Goal: Task Accomplishment & Management: Manage account settings

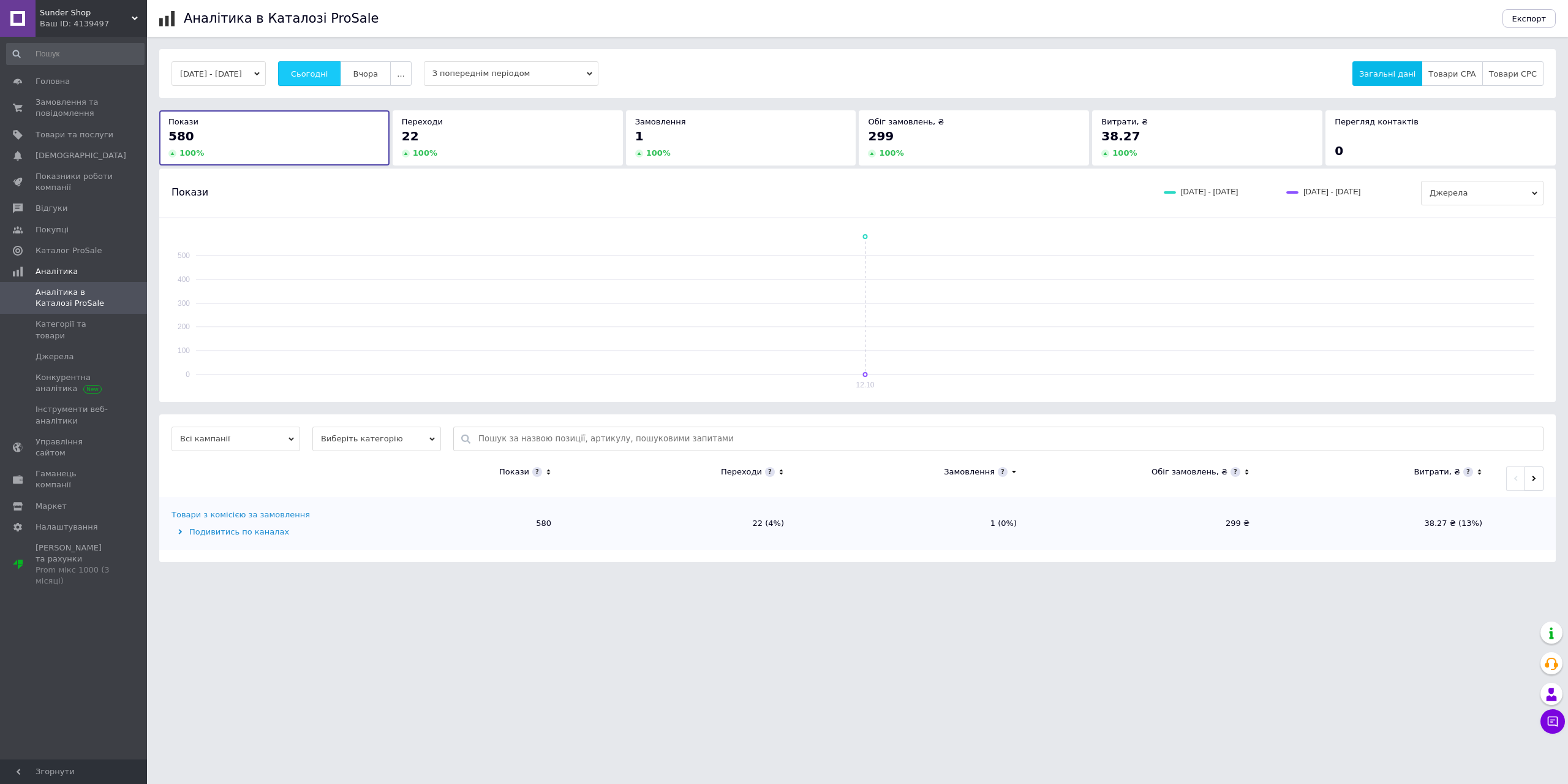
click at [328, 71] on span "Сьогодні" at bounding box center [309, 73] width 38 height 9
click at [309, 74] on button "Сьогодні" at bounding box center [309, 73] width 63 height 25
click at [312, 67] on button "Сьогодні" at bounding box center [309, 73] width 63 height 25
click at [315, 66] on button "Сьогодні" at bounding box center [309, 73] width 63 height 25
click at [328, 80] on button "Сьогодні" at bounding box center [309, 73] width 63 height 25
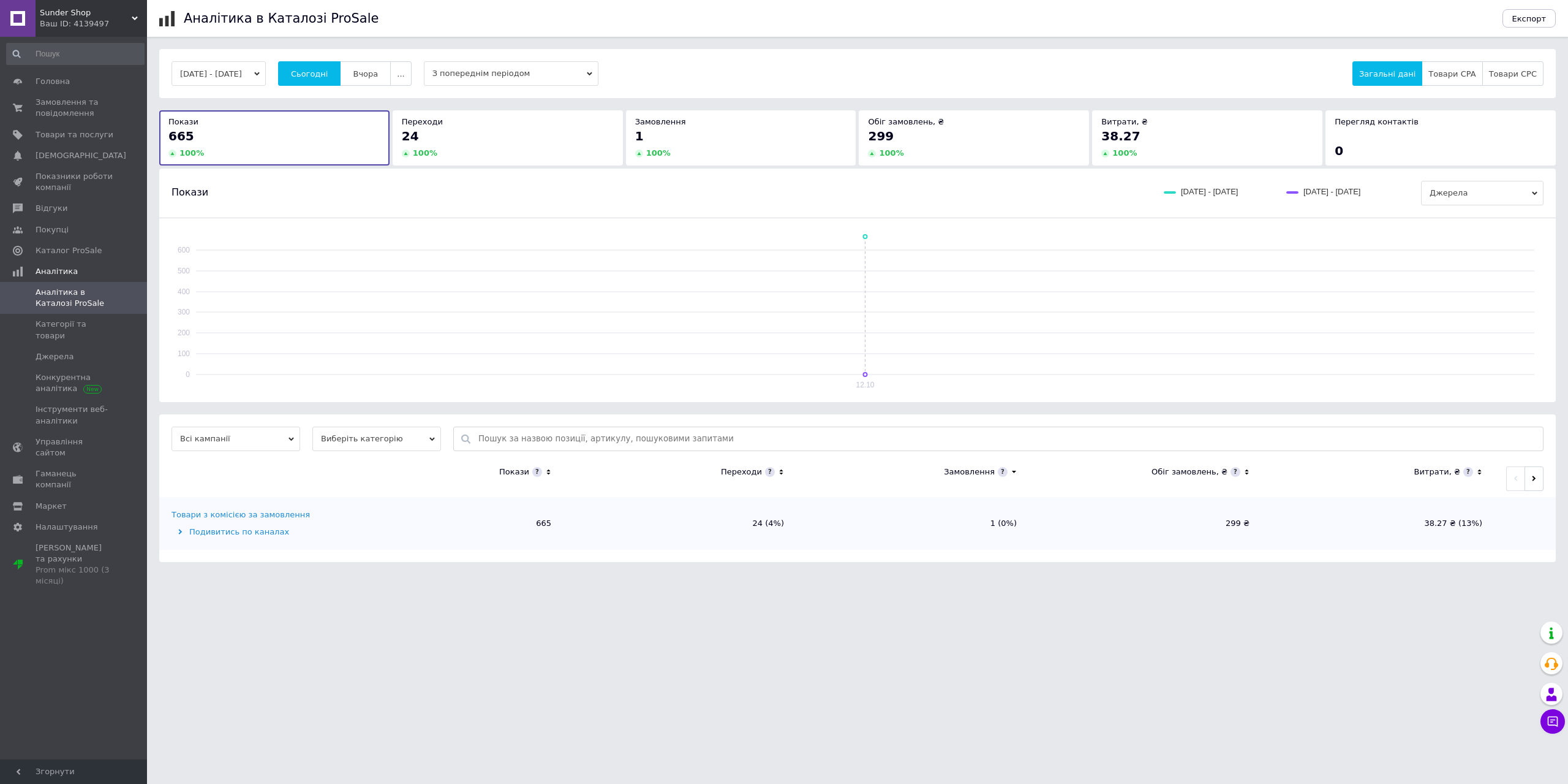
click at [274, 449] on span "Всі кампанії" at bounding box center [236, 439] width 128 height 25
click at [271, 484] on li "Товари з комісією за замовлення" at bounding box center [236, 484] width 128 height 28
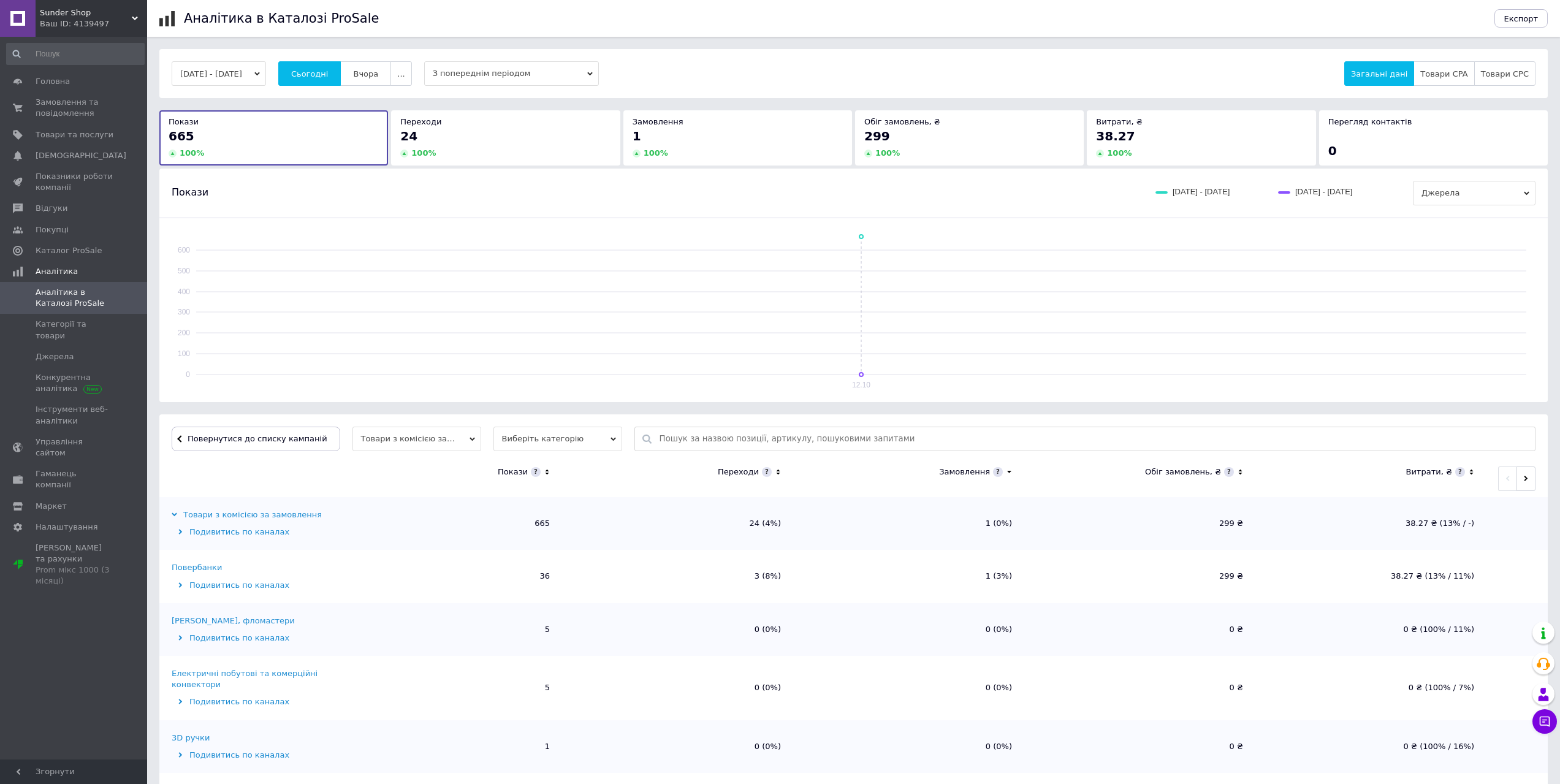
click at [544, 475] on icon at bounding box center [547, 472] width 8 height 10
click at [545, 475] on icon at bounding box center [547, 472] width 8 height 10
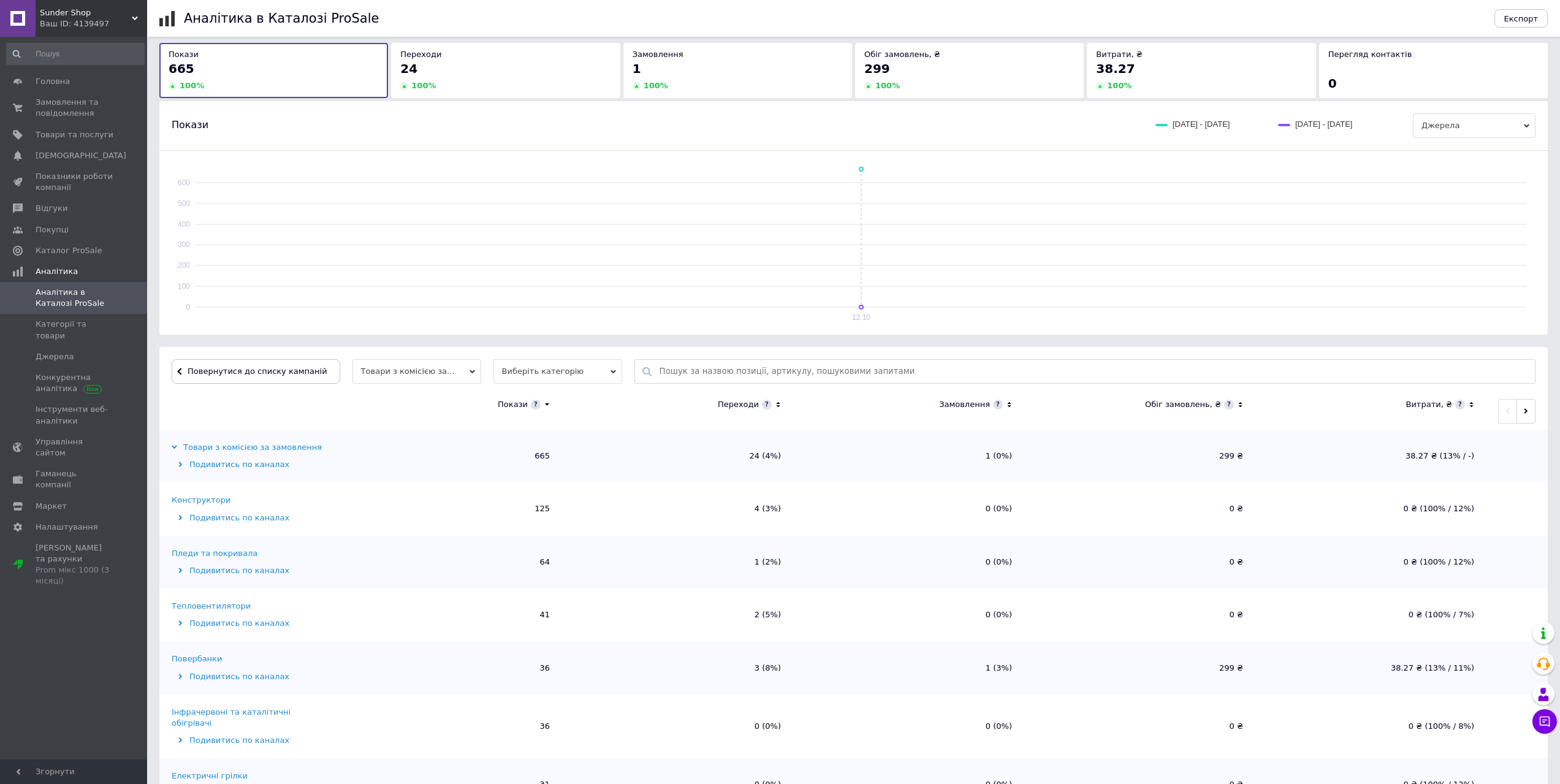
scroll to position [123, 0]
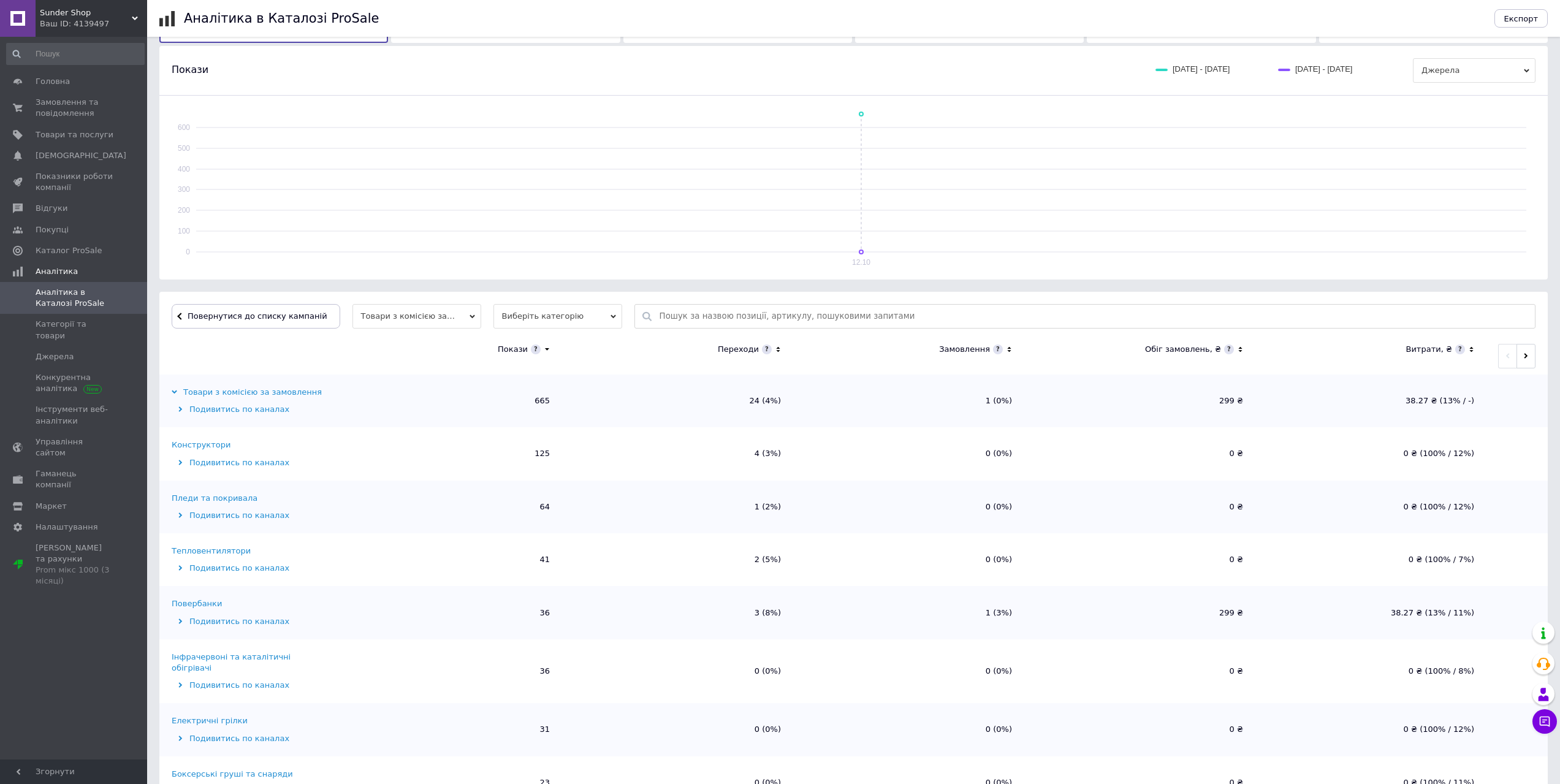
click at [208, 446] on div "Конструктори" at bounding box center [201, 445] width 59 height 11
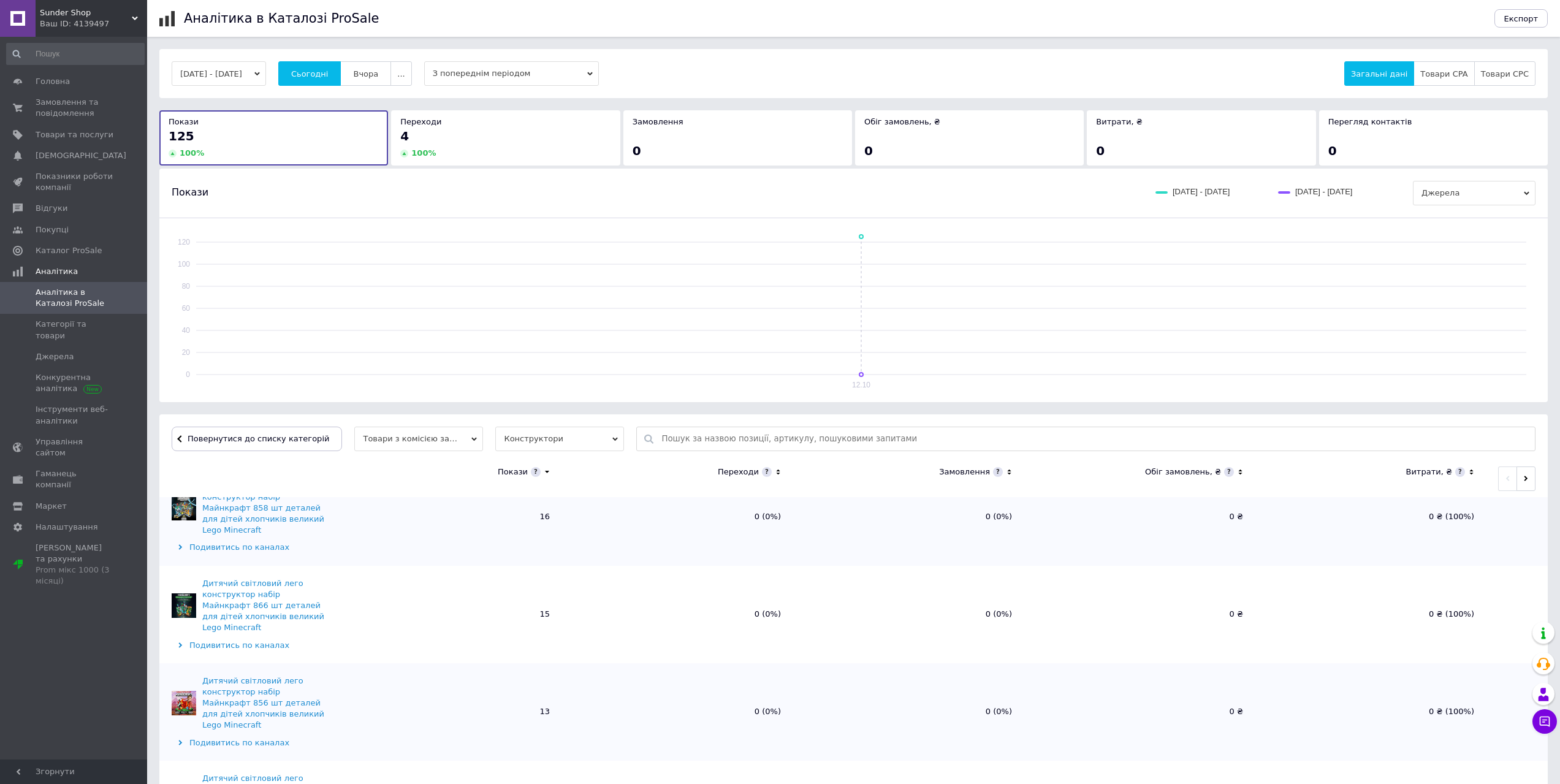
scroll to position [184, 0]
click at [329, 79] on span "Сьогодні" at bounding box center [309, 73] width 38 height 9
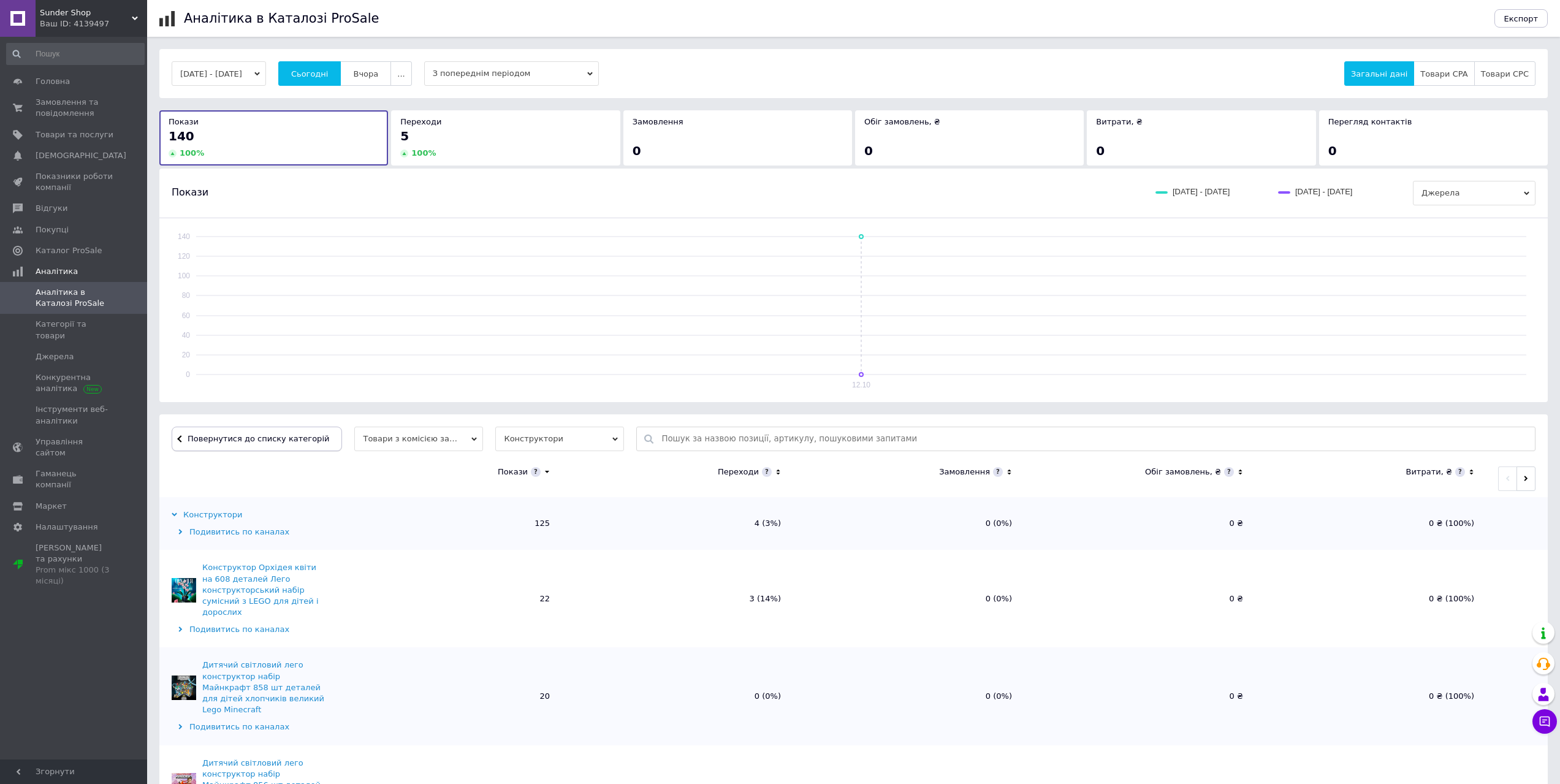
click at [289, 446] on button "Повернутися до списку категорій" at bounding box center [257, 439] width 170 height 25
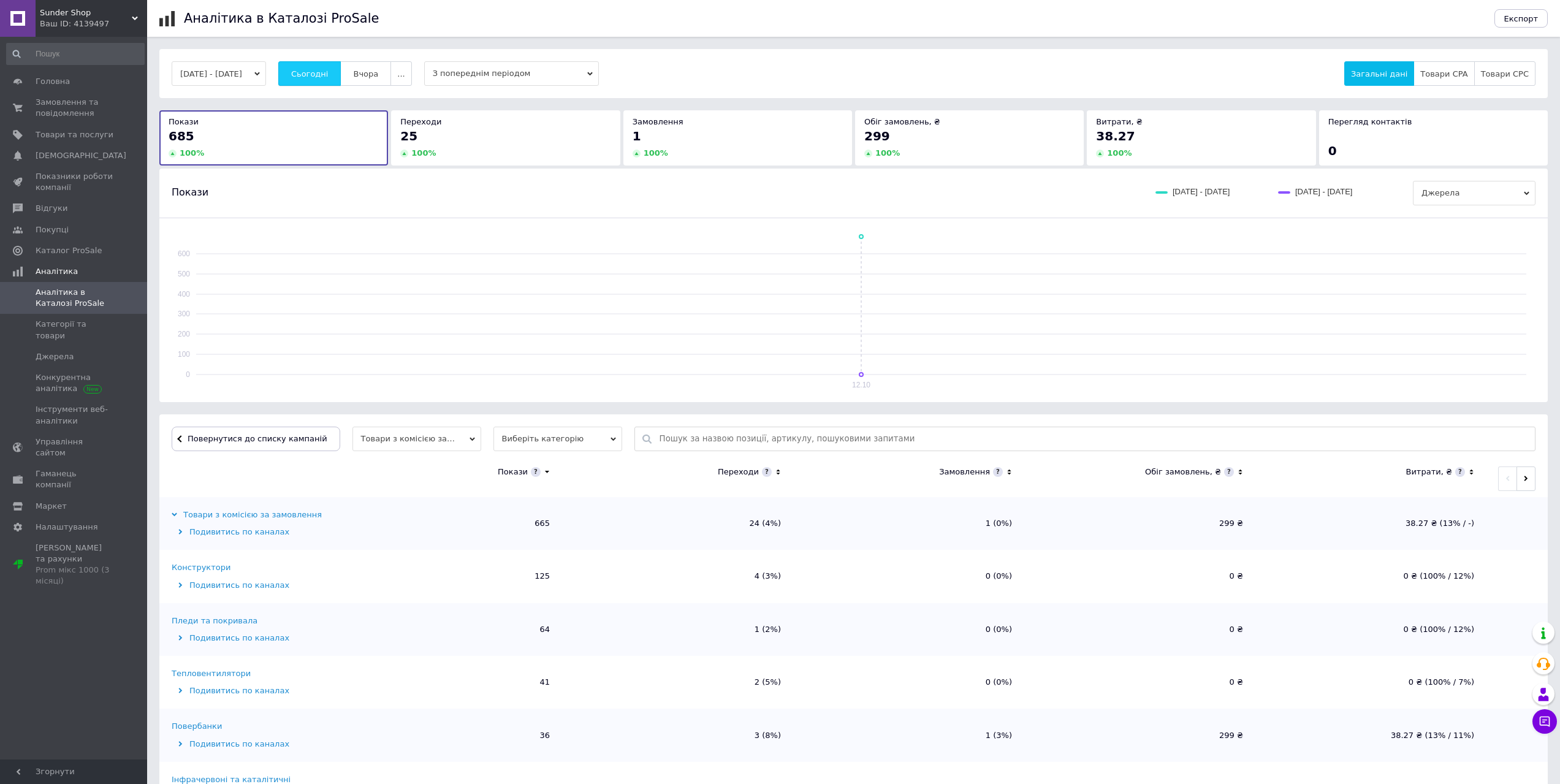
click at [325, 78] on span "Сьогодні" at bounding box center [309, 73] width 38 height 9
click at [66, 115] on span "Замовлення та повідомлення" at bounding box center [74, 108] width 78 height 22
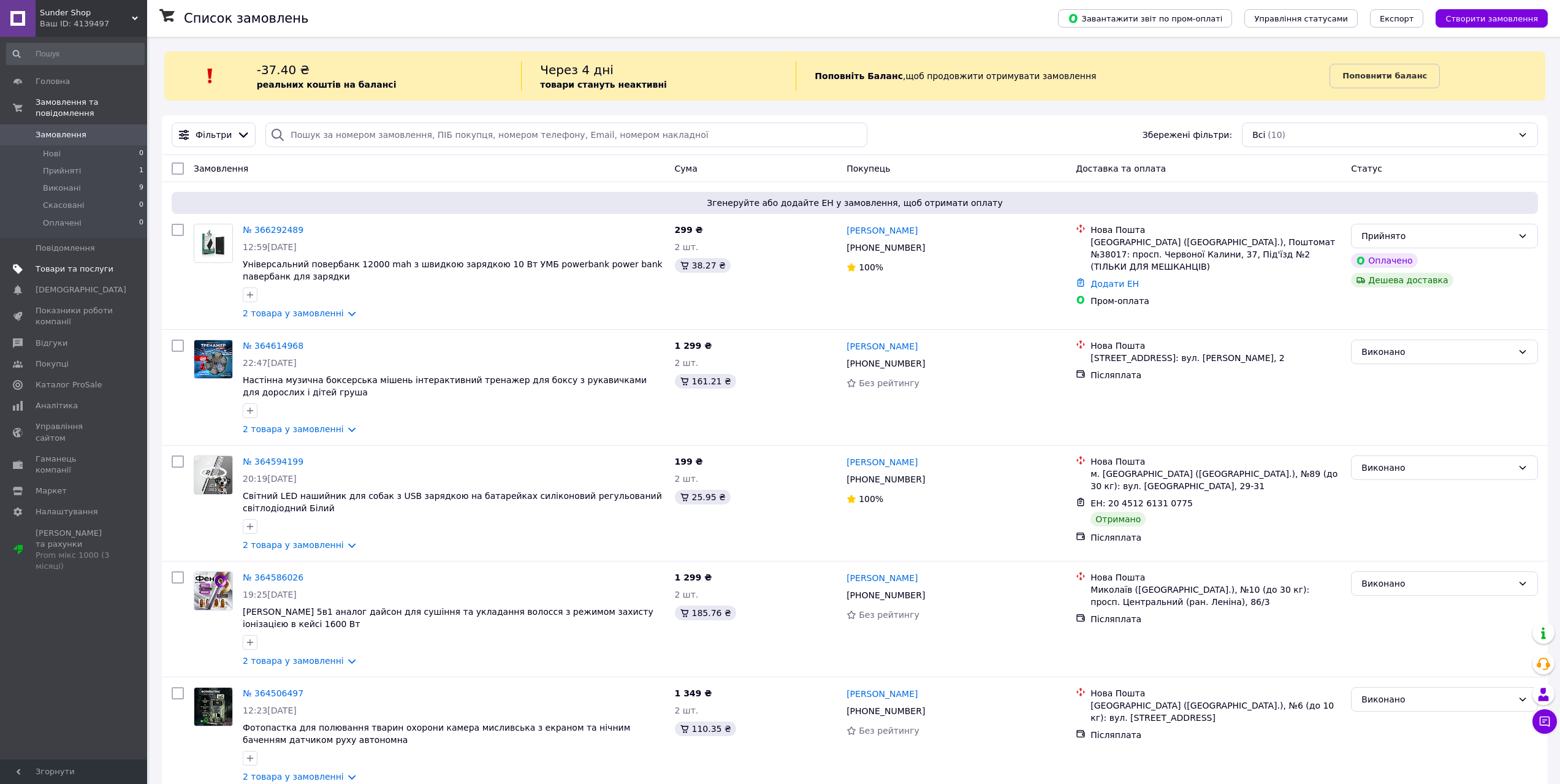
click at [76, 259] on link "Товари та послуги" at bounding box center [76, 269] width 151 height 21
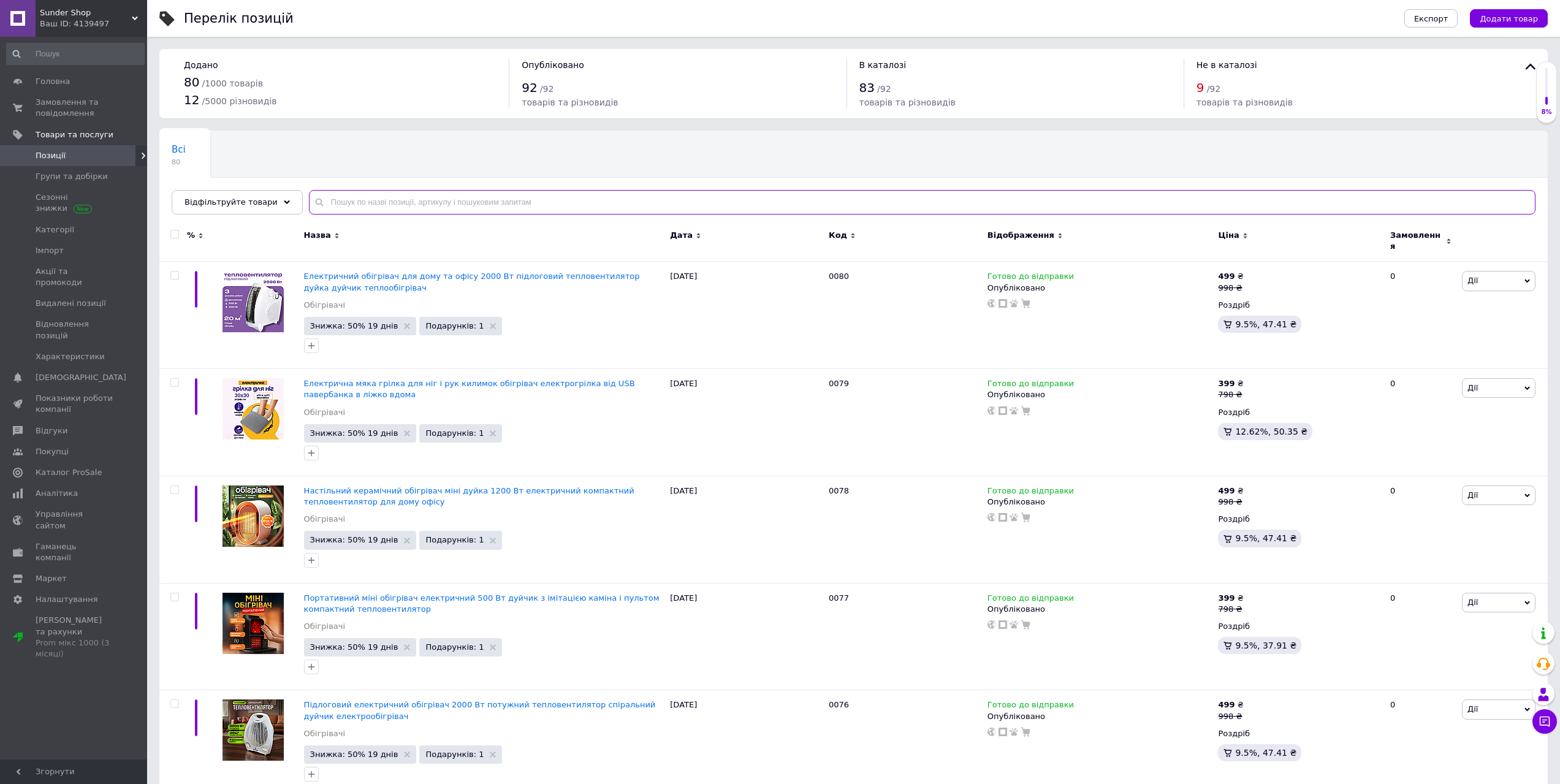
click at [375, 206] on input "text" at bounding box center [922, 202] width 1227 height 25
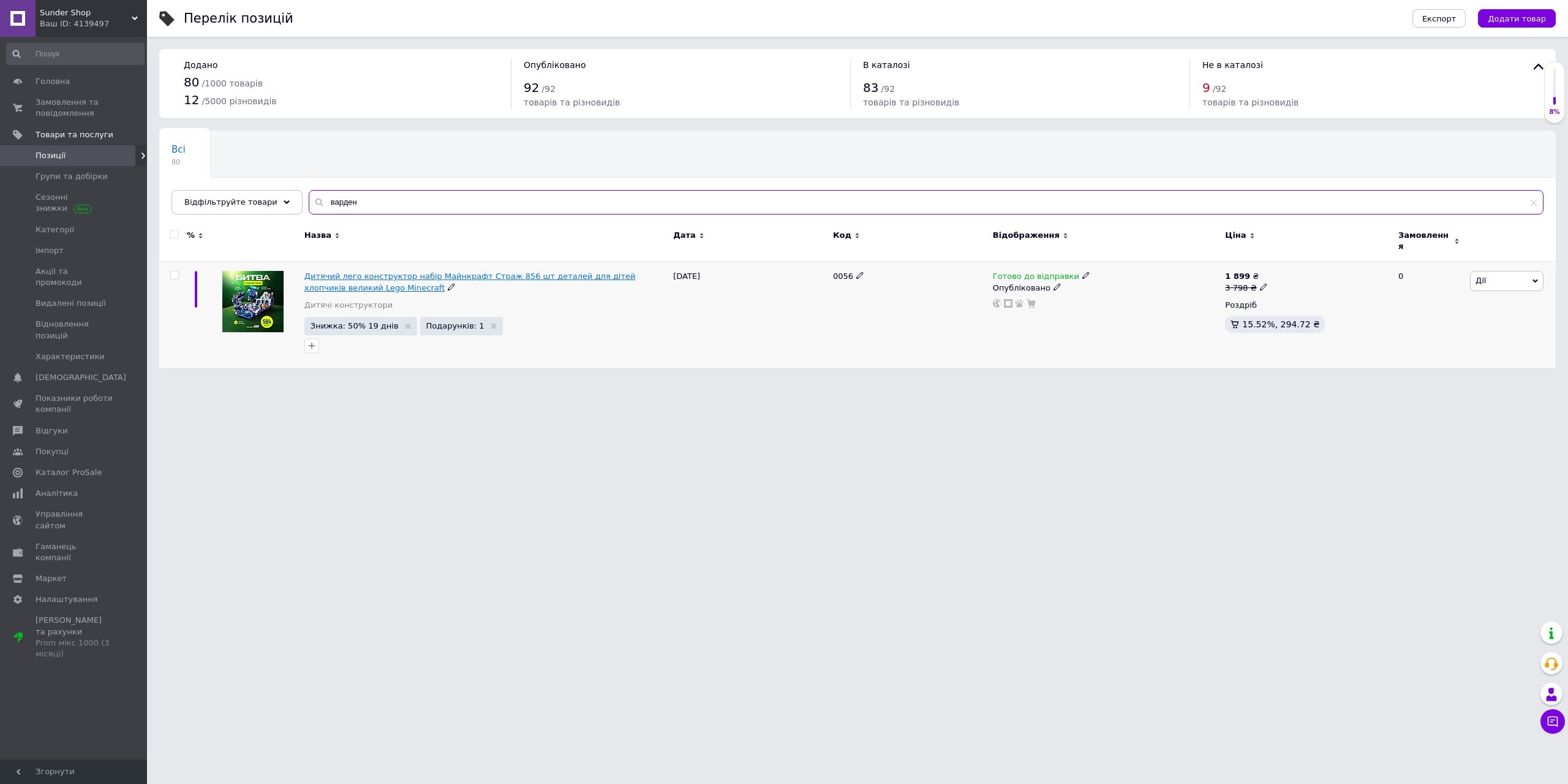
type input "варден"
click at [352, 272] on span "Дитячий лего конструктор набір Майнкрафт Страж 856 шт деталей для дітей хлопчик…" at bounding box center [470, 281] width 332 height 20
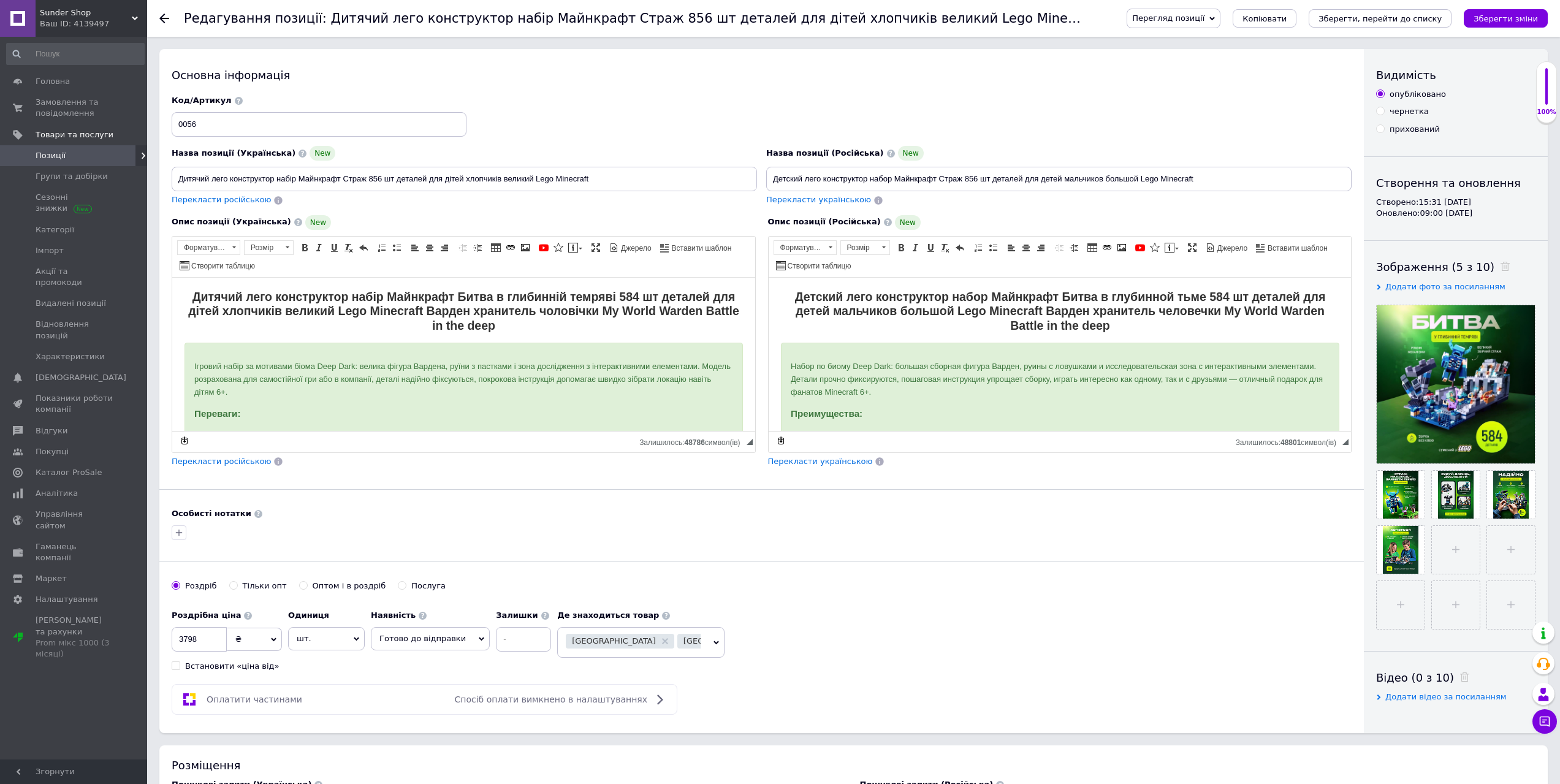
click at [1204, 16] on span "Перегляд позиції" at bounding box center [1168, 18] width 72 height 9
click at [1247, 58] on li "Зберегти та переглянути на маркетплейсі" at bounding box center [1223, 59] width 192 height 17
click at [54, 488] on span "Аналітика" at bounding box center [56, 493] width 43 height 11
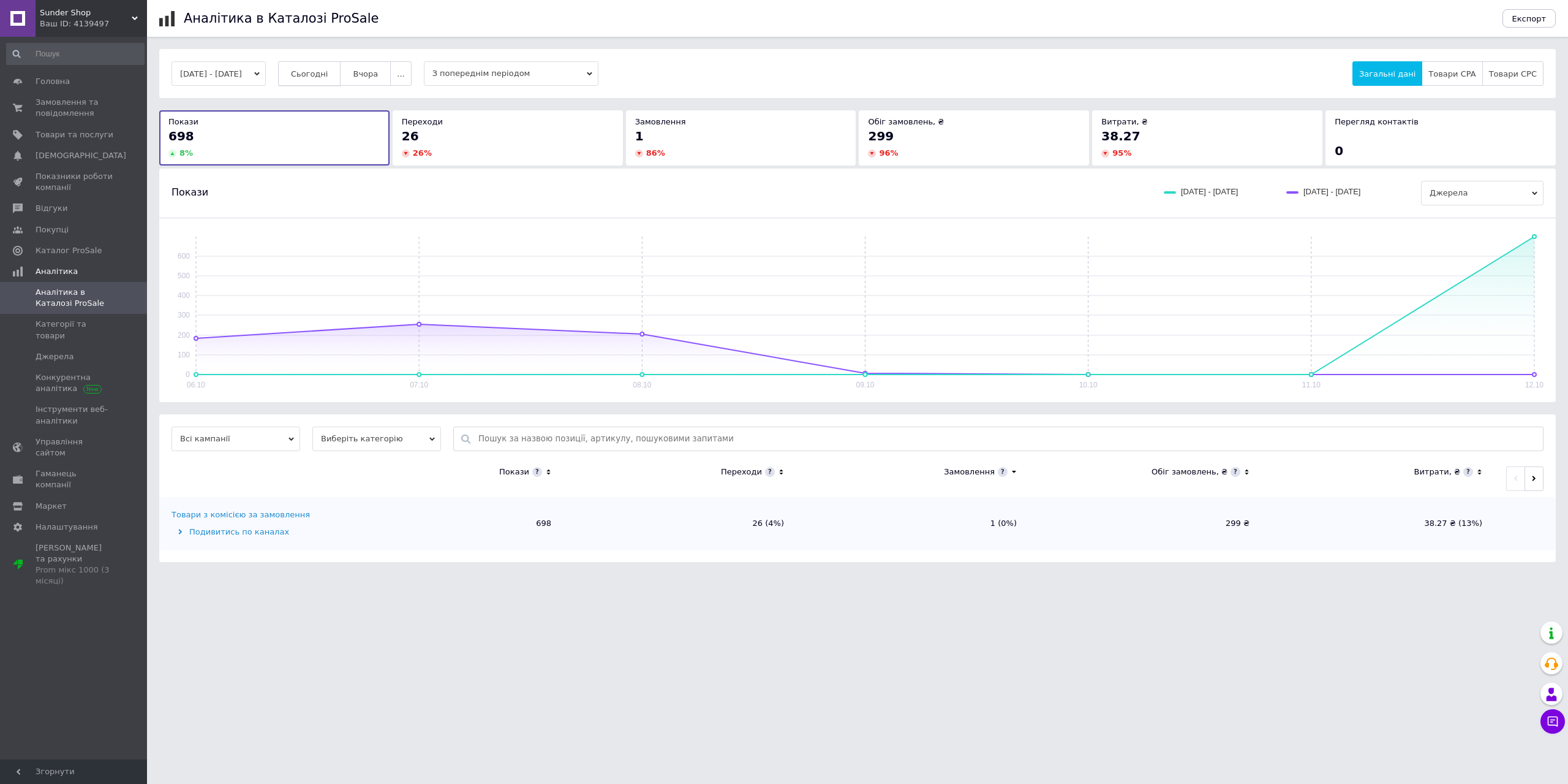
click at [322, 79] on span "Сьогодні" at bounding box center [309, 73] width 38 height 9
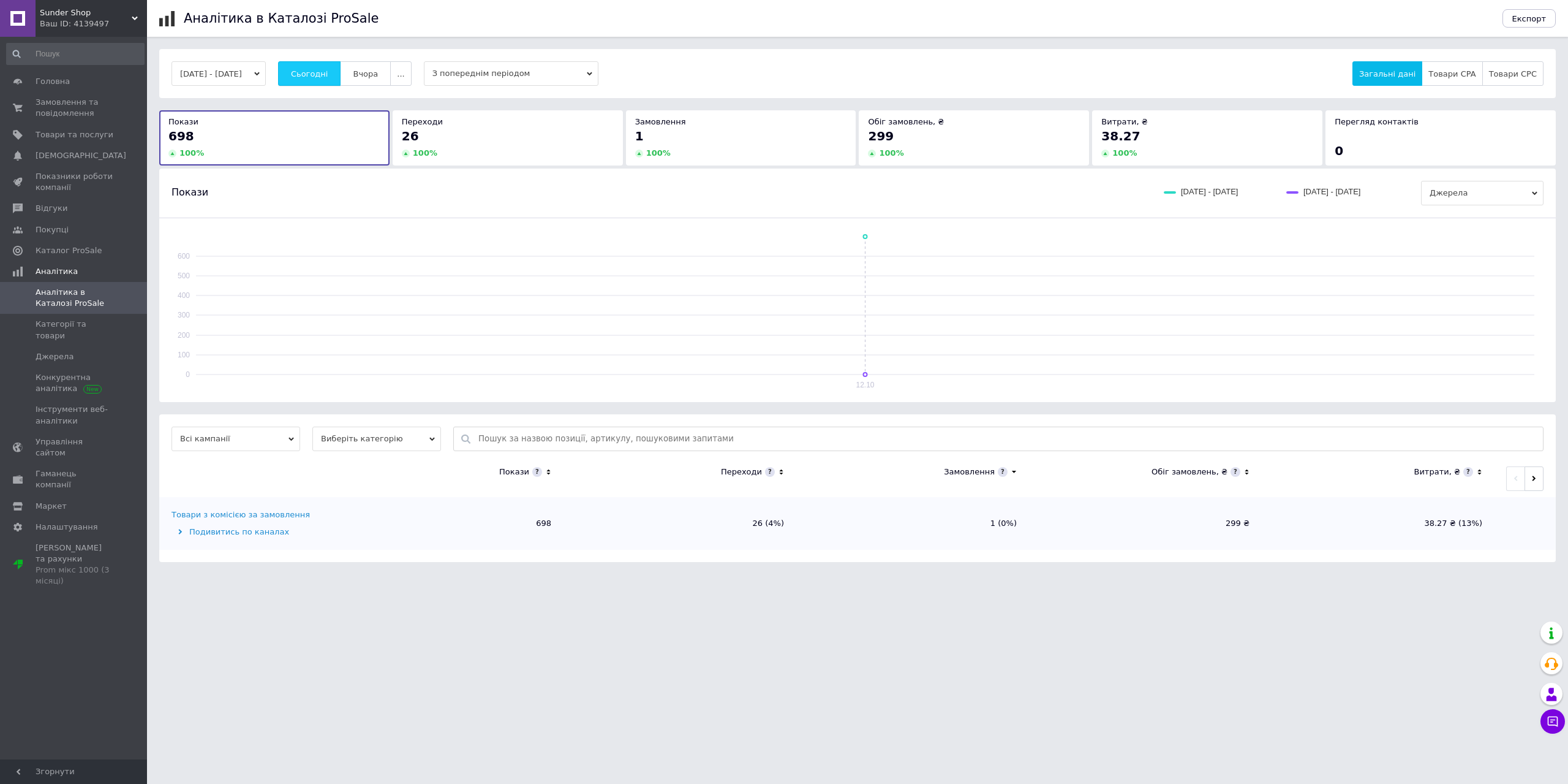
click at [328, 69] on span "Сьогодні" at bounding box center [309, 73] width 38 height 9
